Goal: Information Seeking & Learning: Learn about a topic

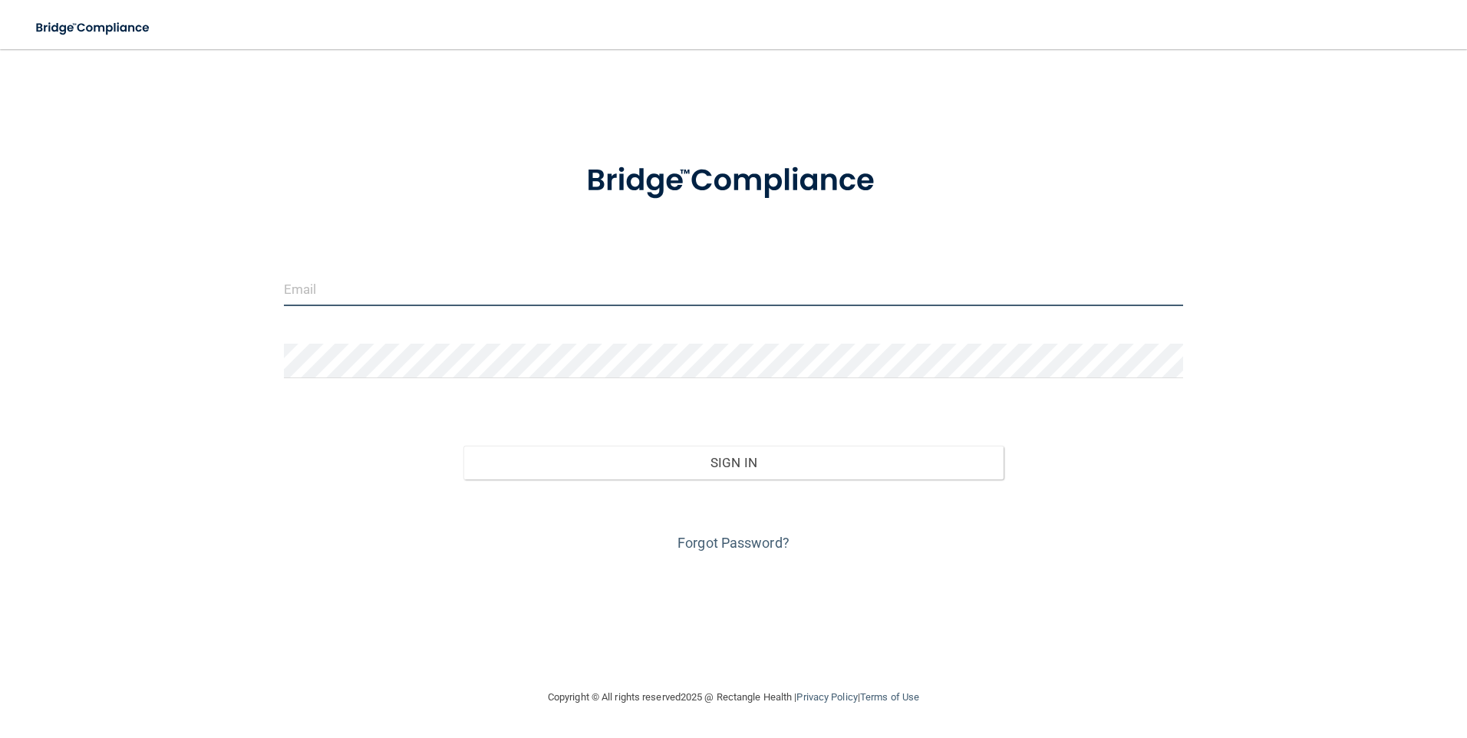
click at [344, 291] on input "email" at bounding box center [734, 289] width 900 height 35
type input "[EMAIL_ADDRESS][DOMAIN_NAME]"
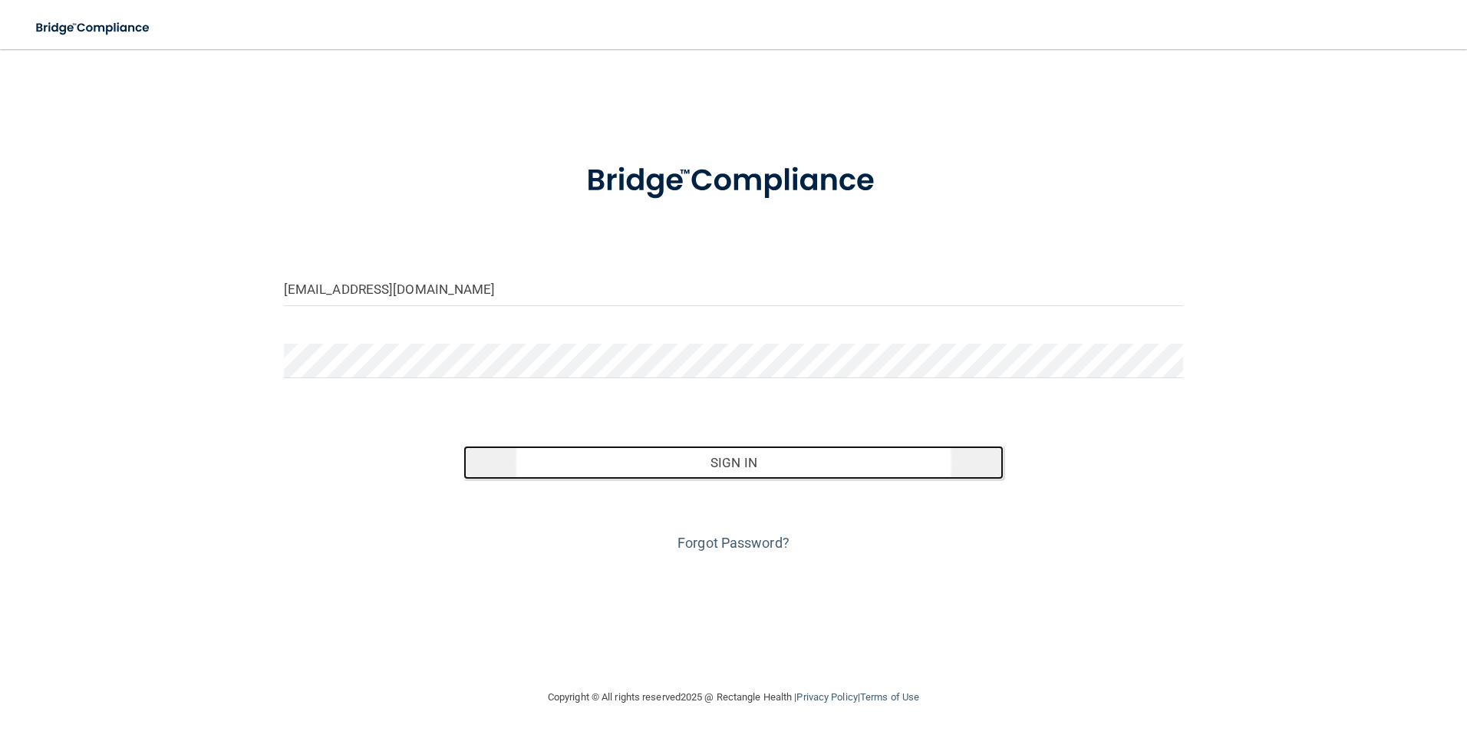
click at [602, 467] on button "Sign In" at bounding box center [733, 463] width 540 height 34
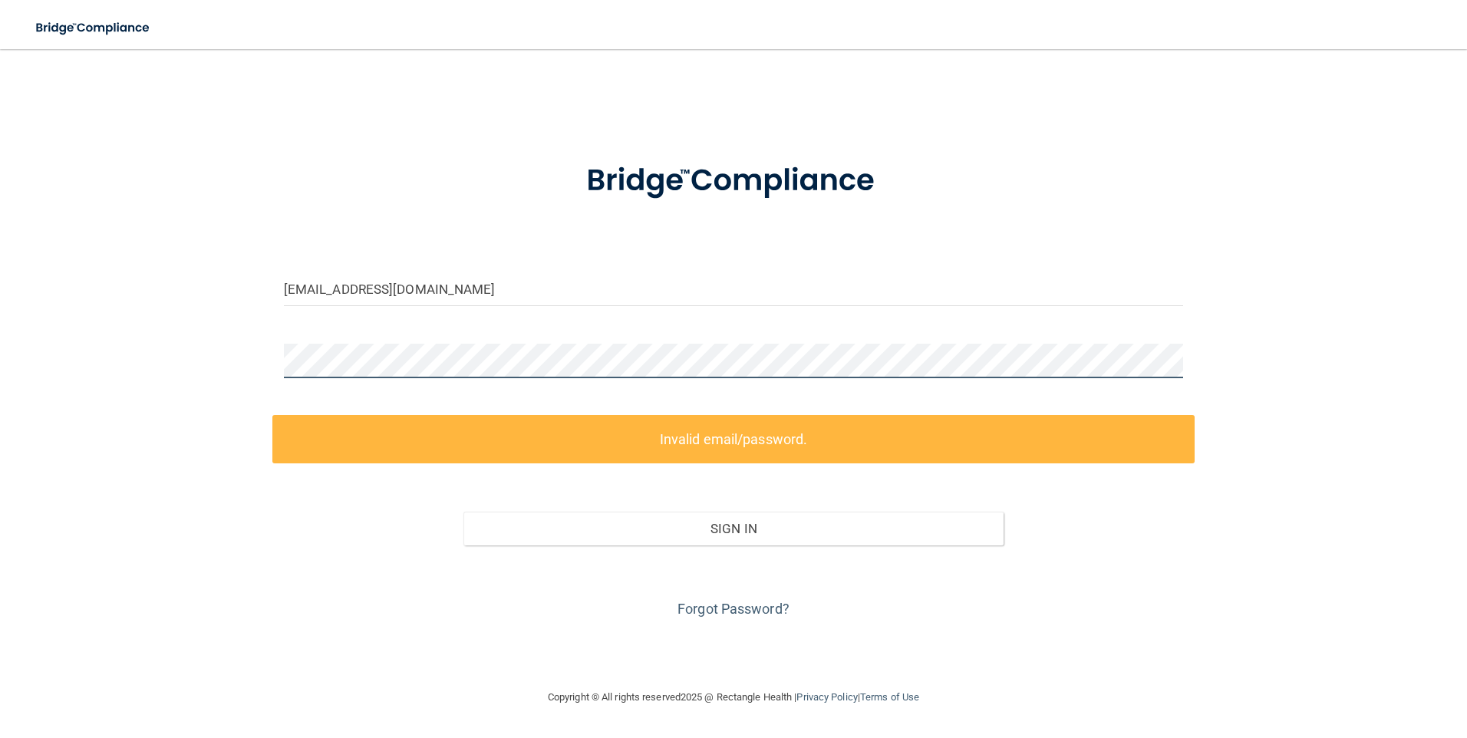
click at [203, 355] on div "[EMAIL_ADDRESS][DOMAIN_NAME] Invalid email/password. You don't have permission …" at bounding box center [734, 368] width 1406 height 608
click at [718, 602] on link "Forgot Password?" at bounding box center [733, 609] width 112 height 16
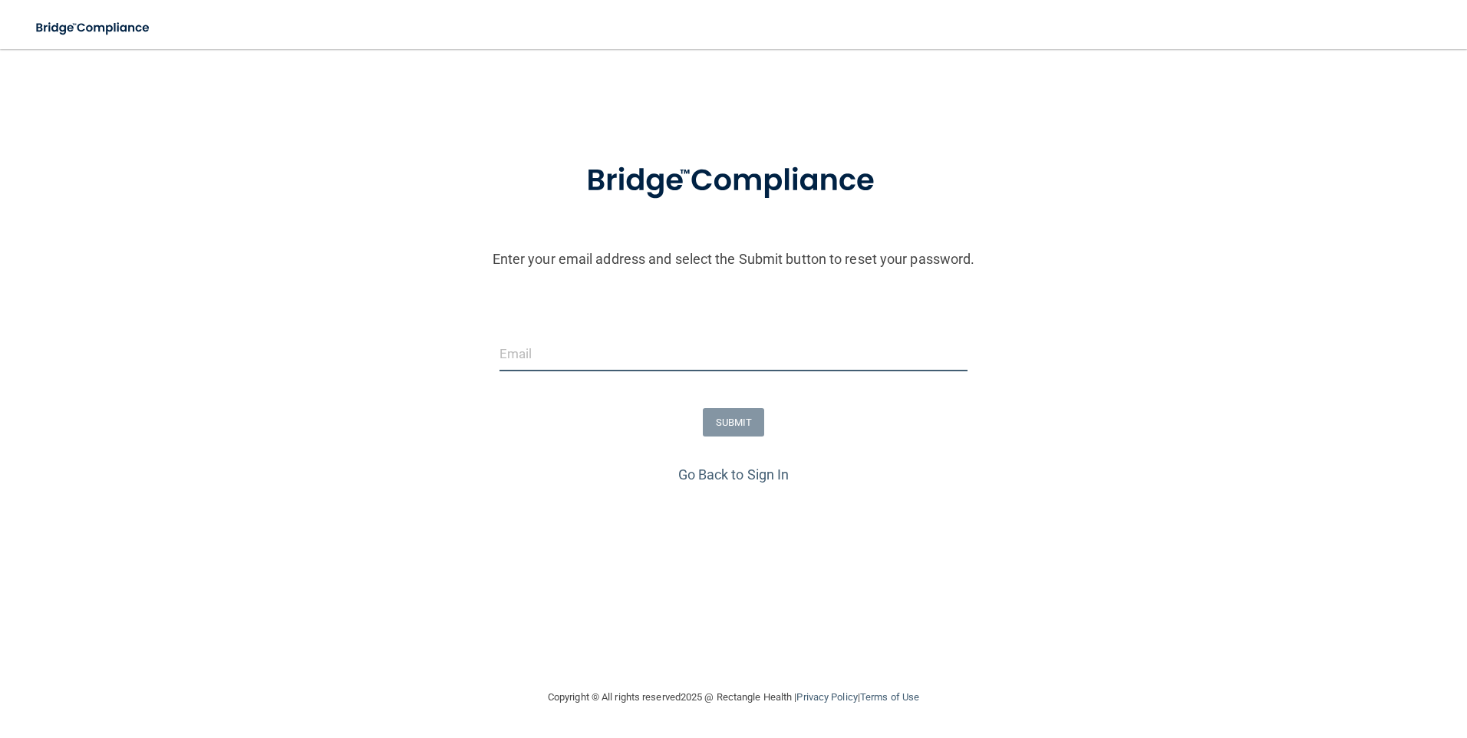
click at [529, 360] on input "email" at bounding box center [733, 354] width 469 height 35
type input "[EMAIL_ADDRESS][DOMAIN_NAME]"
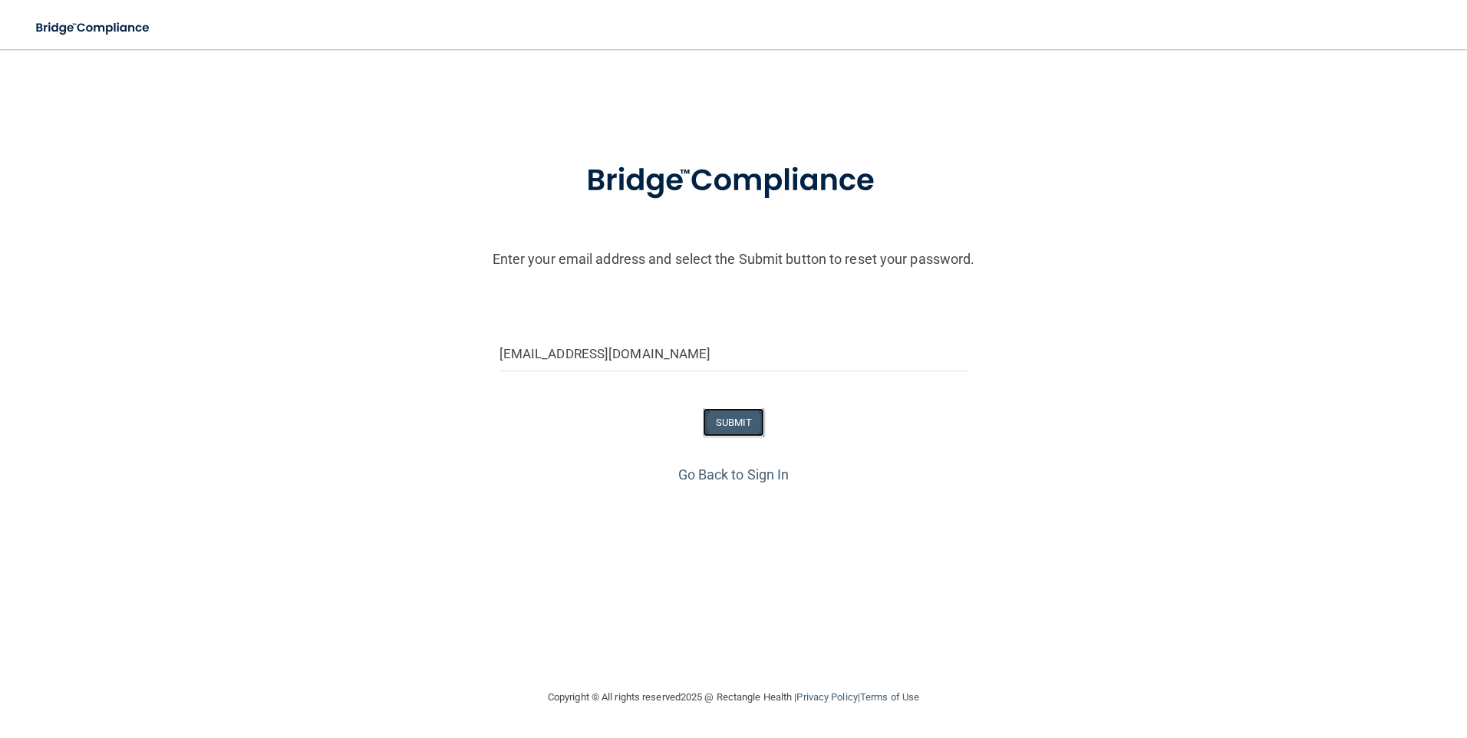
click at [734, 423] on button "SUBMIT" at bounding box center [734, 422] width 62 height 28
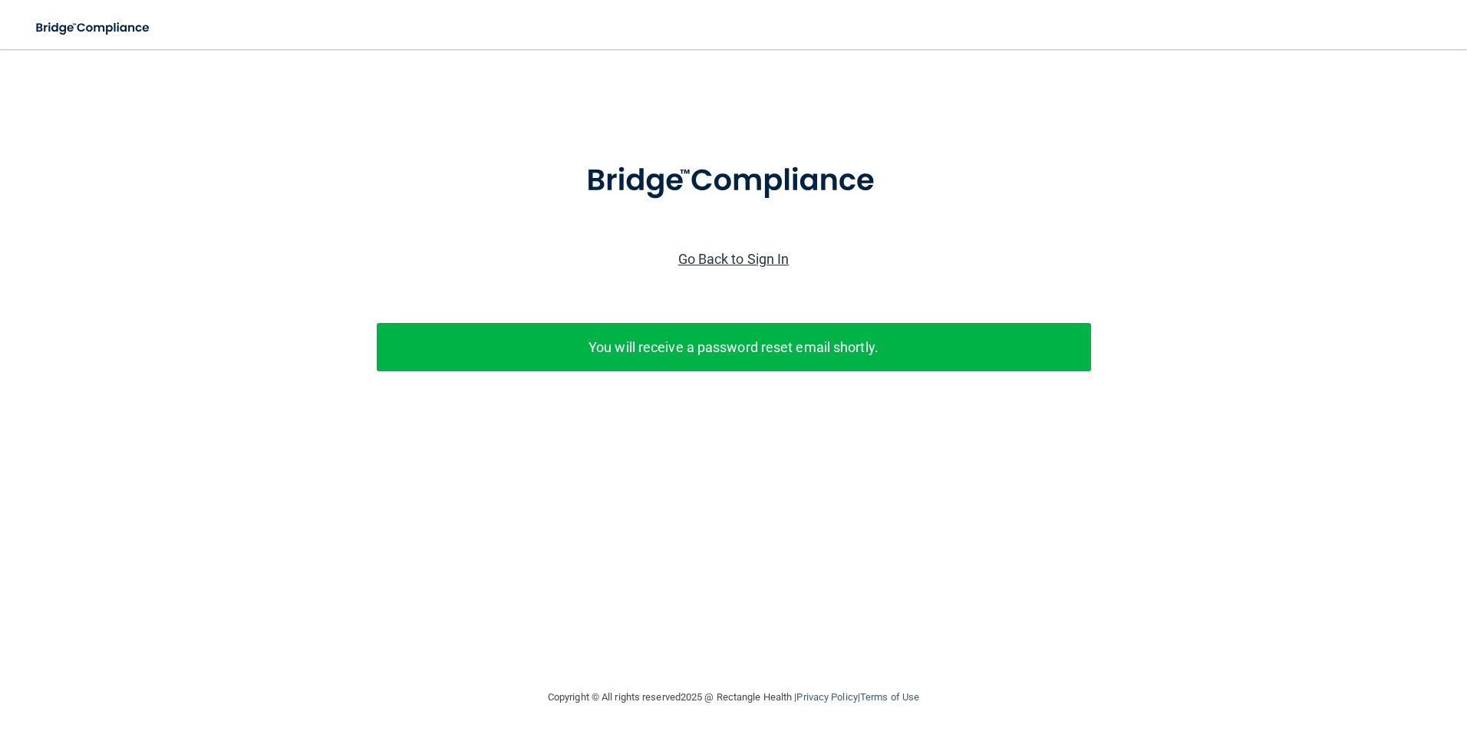
click at [755, 251] on link "Go Back to Sign In" at bounding box center [733, 259] width 111 height 16
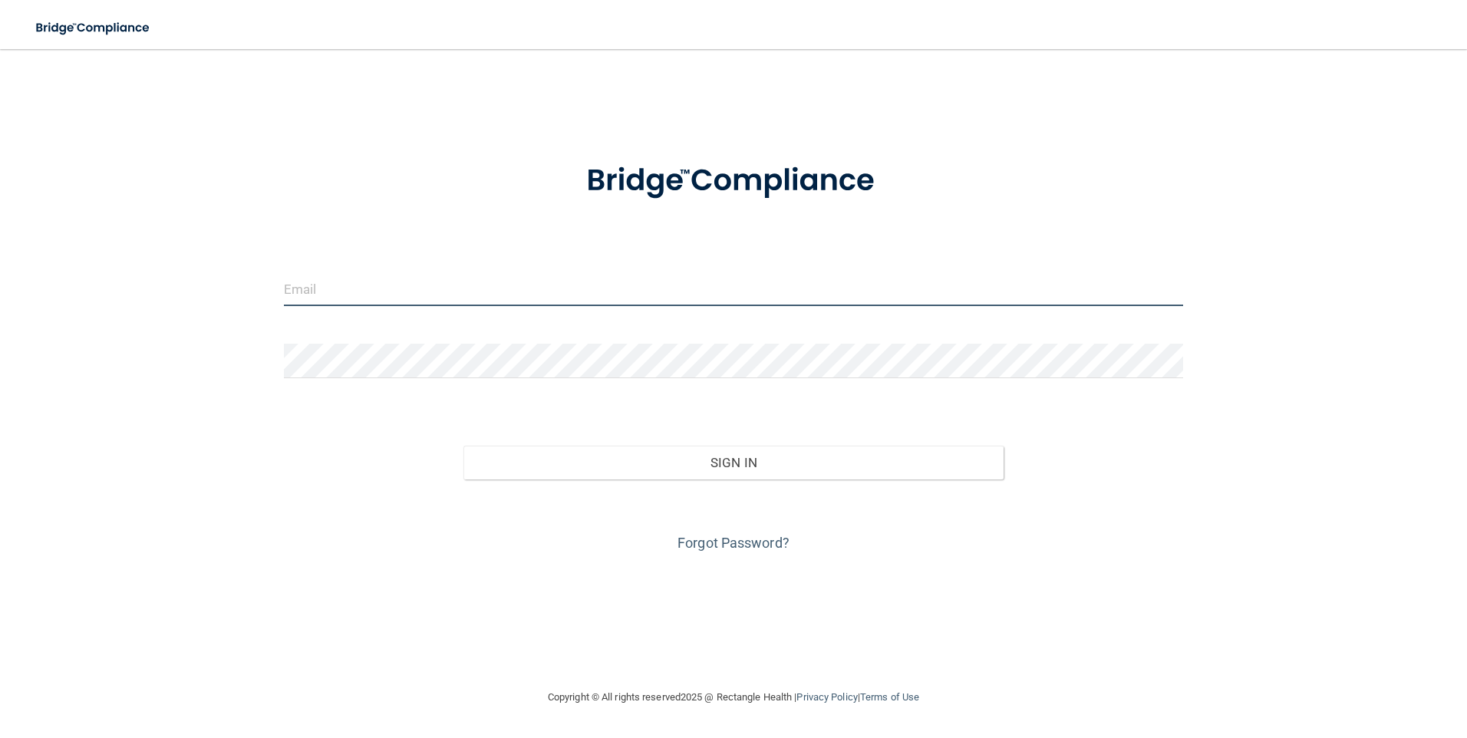
click at [470, 295] on input "email" at bounding box center [734, 289] width 900 height 35
type input "[EMAIL_ADDRESS][DOMAIN_NAME]"
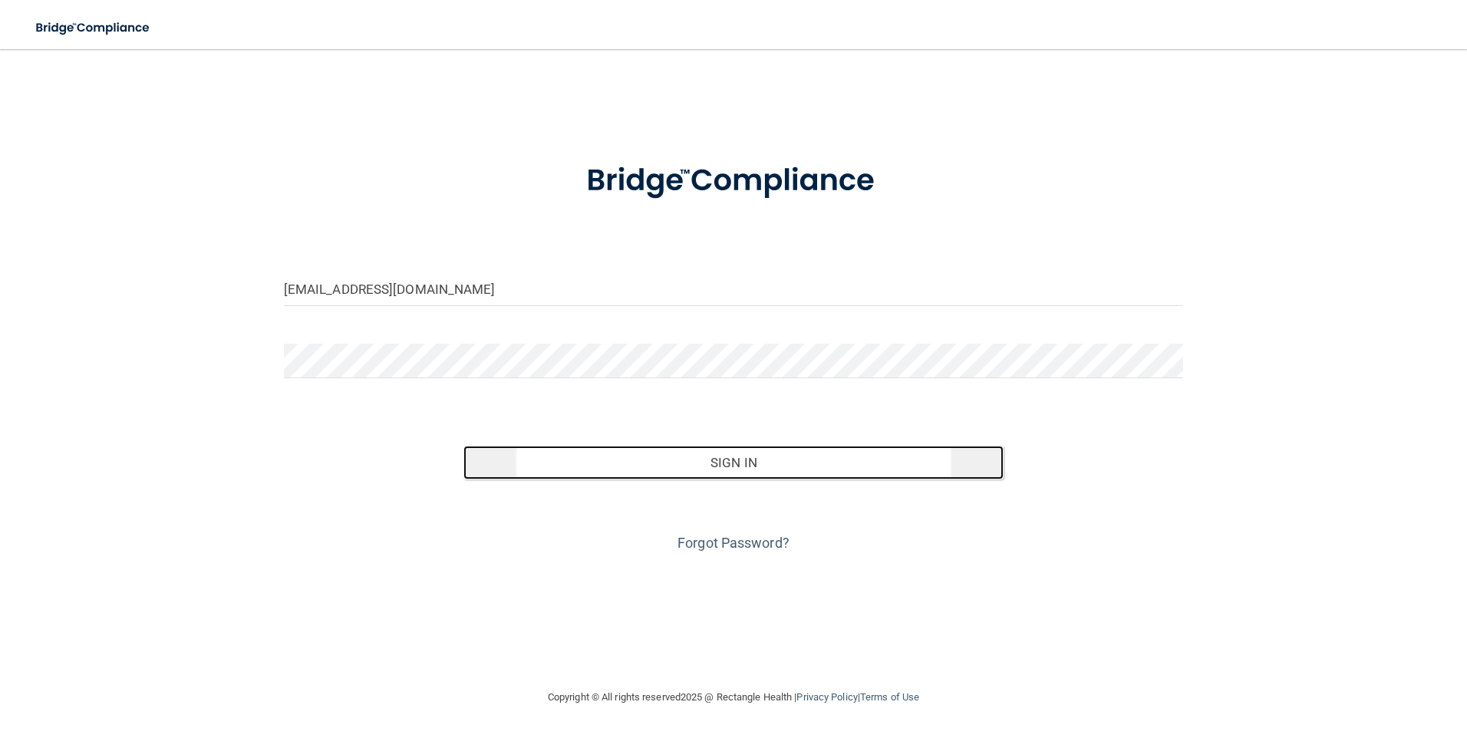
click at [753, 460] on button "Sign In" at bounding box center [733, 463] width 540 height 34
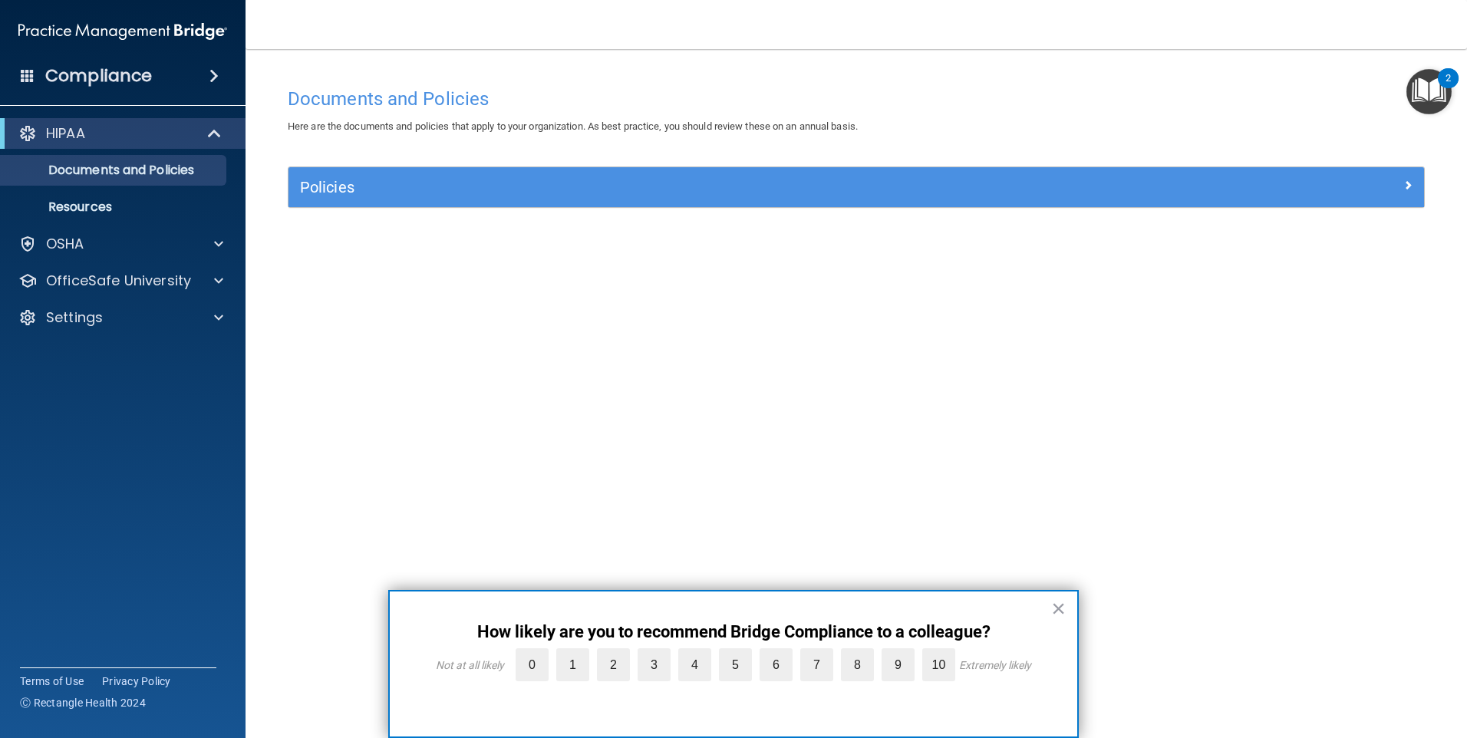
click at [1063, 606] on button "×" at bounding box center [1058, 608] width 15 height 25
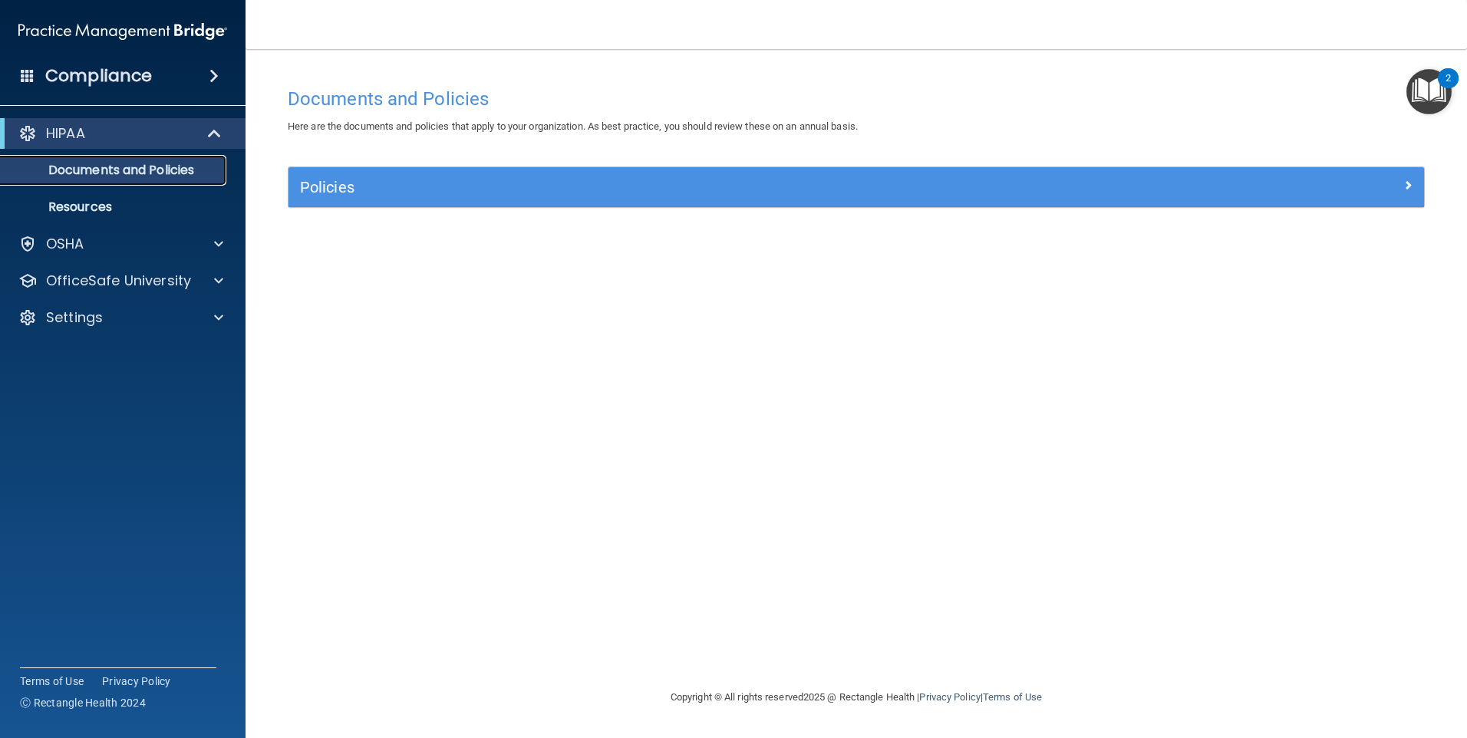
click at [142, 179] on link "Documents and Policies" at bounding box center [106, 170] width 242 height 31
click at [209, 136] on span at bounding box center [215, 133] width 13 height 18
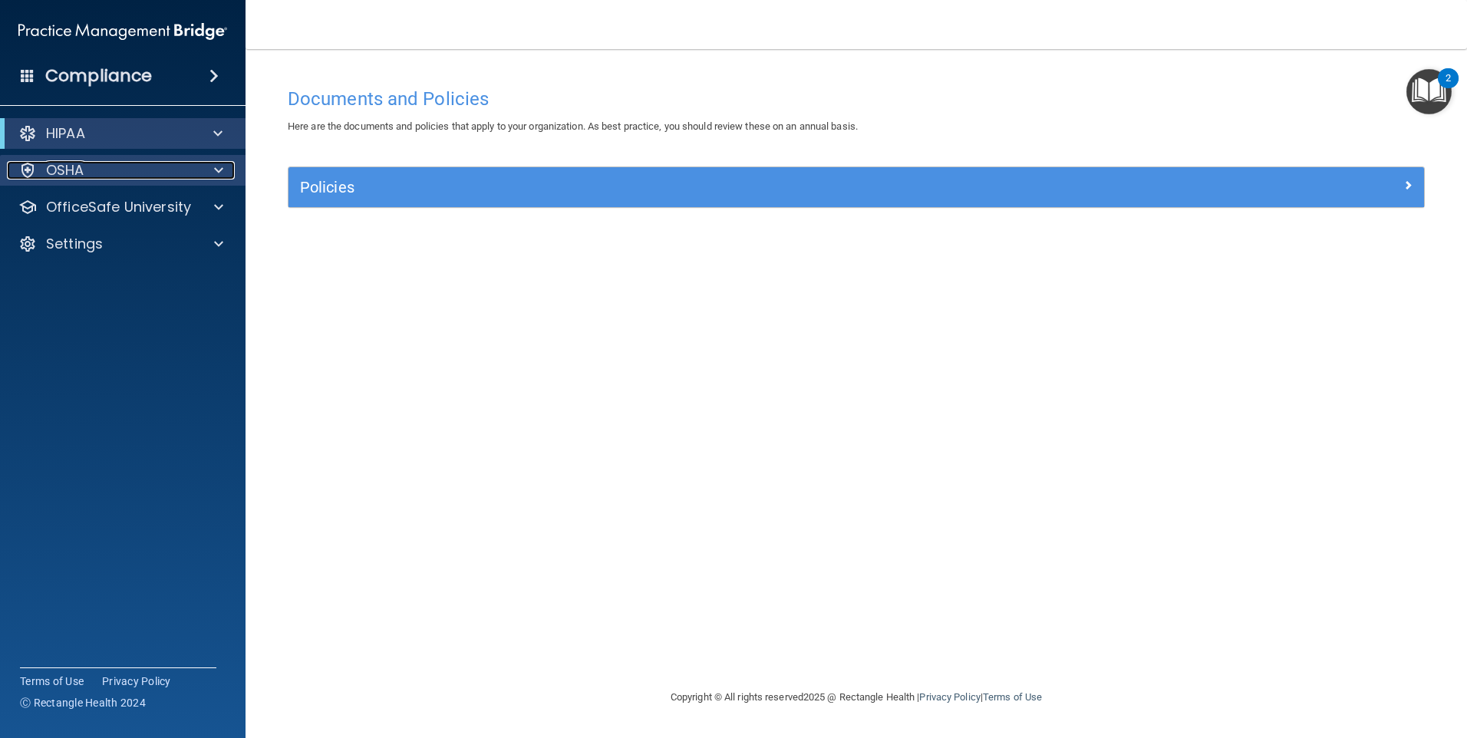
click at [215, 167] on span at bounding box center [218, 170] width 9 height 18
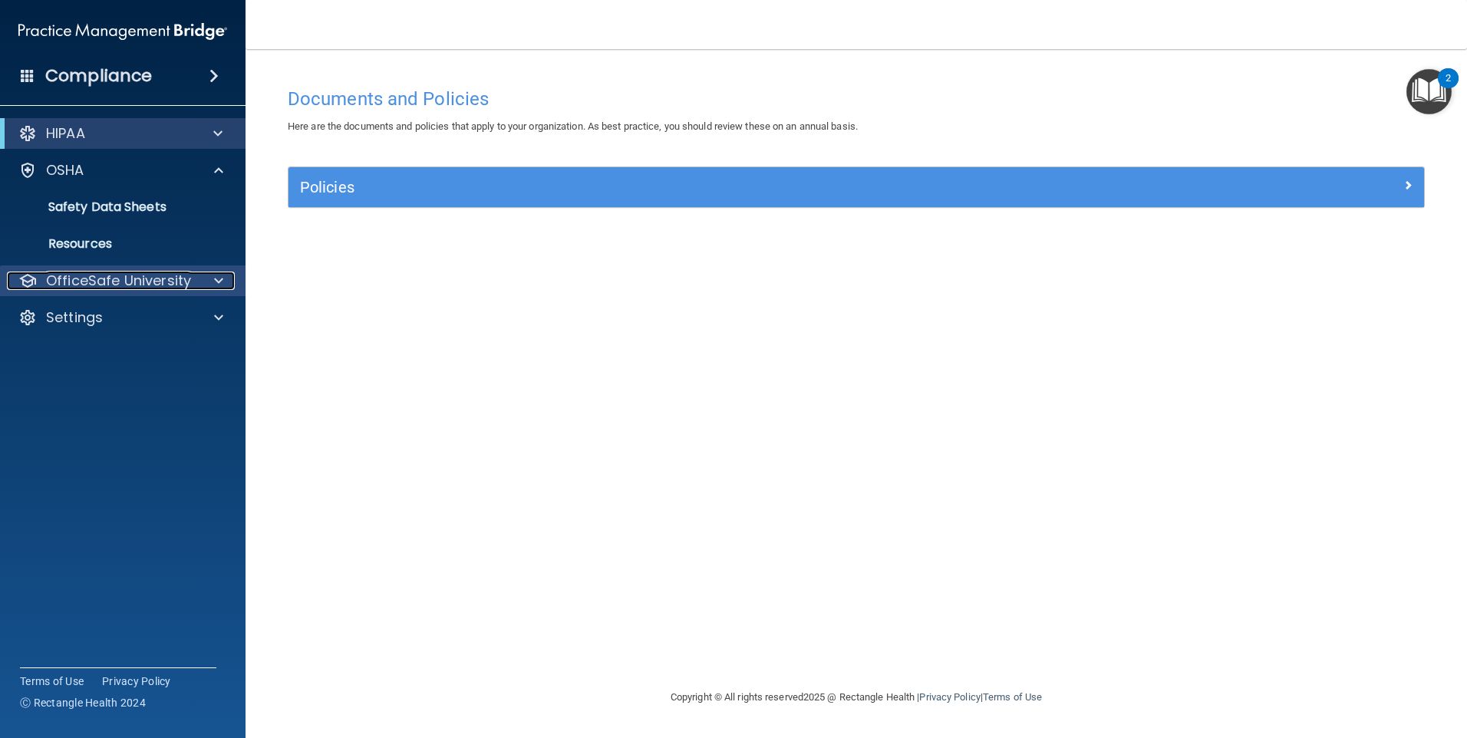
click at [219, 280] on span at bounding box center [218, 281] width 9 height 18
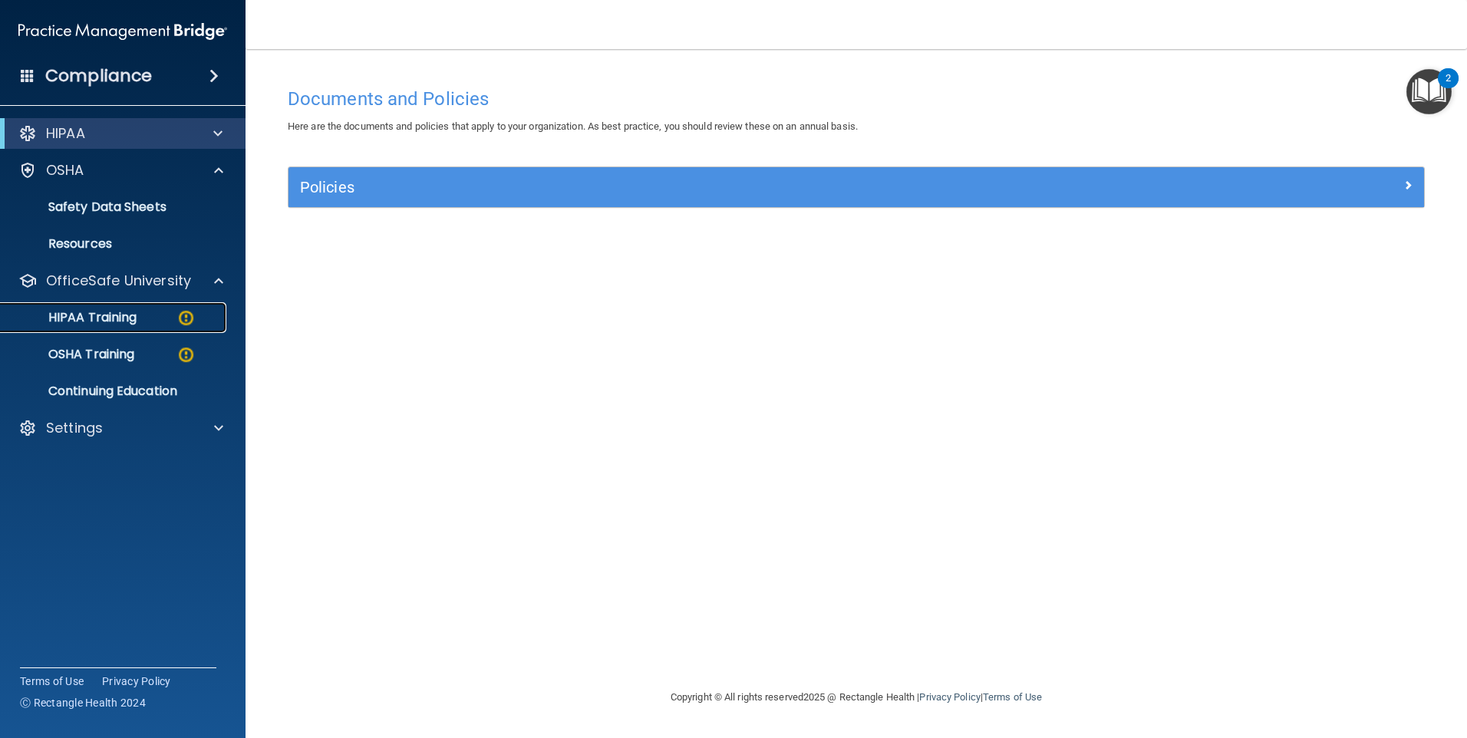
click at [126, 317] on p "HIPAA Training" at bounding box center [73, 317] width 127 height 15
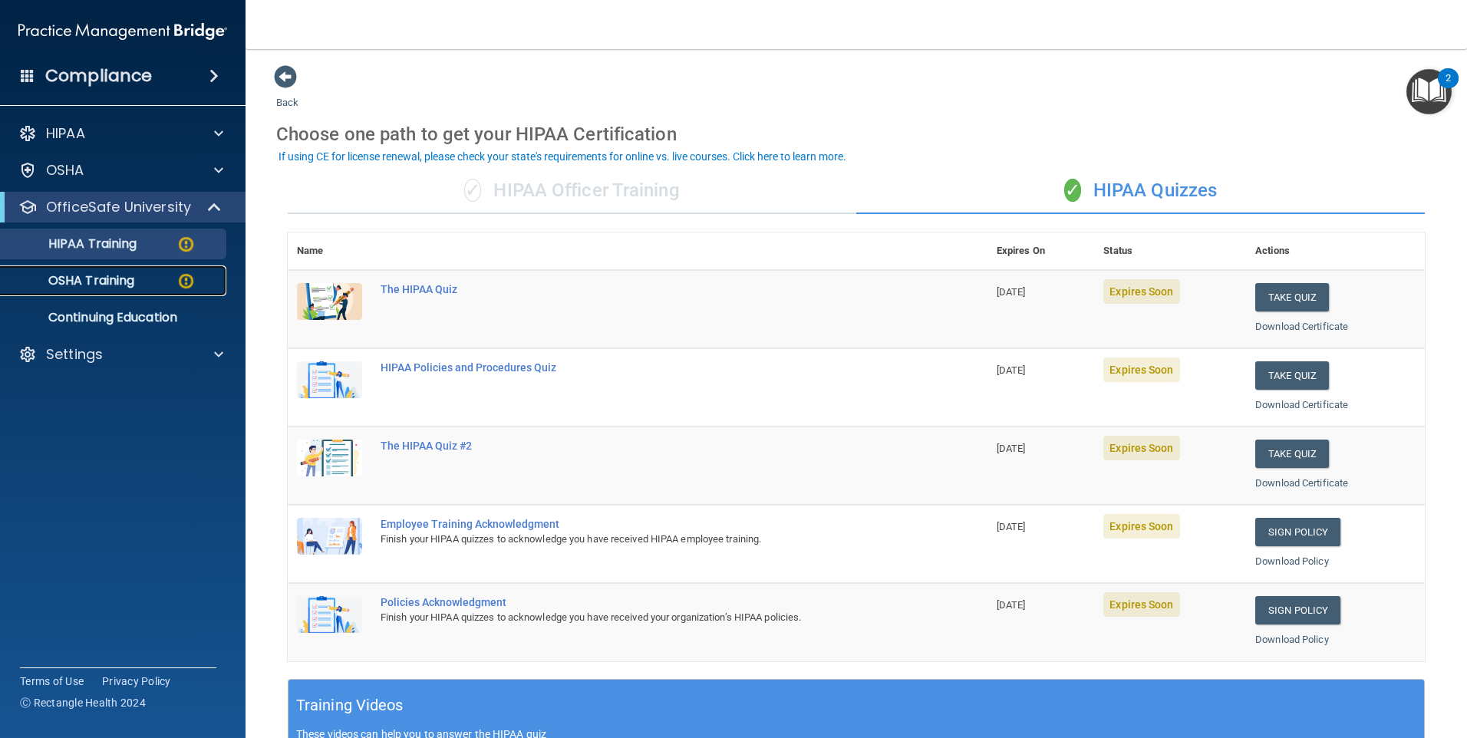
click at [115, 273] on p "OSHA Training" at bounding box center [72, 280] width 124 height 15
